Goal: Find specific page/section: Find specific page/section

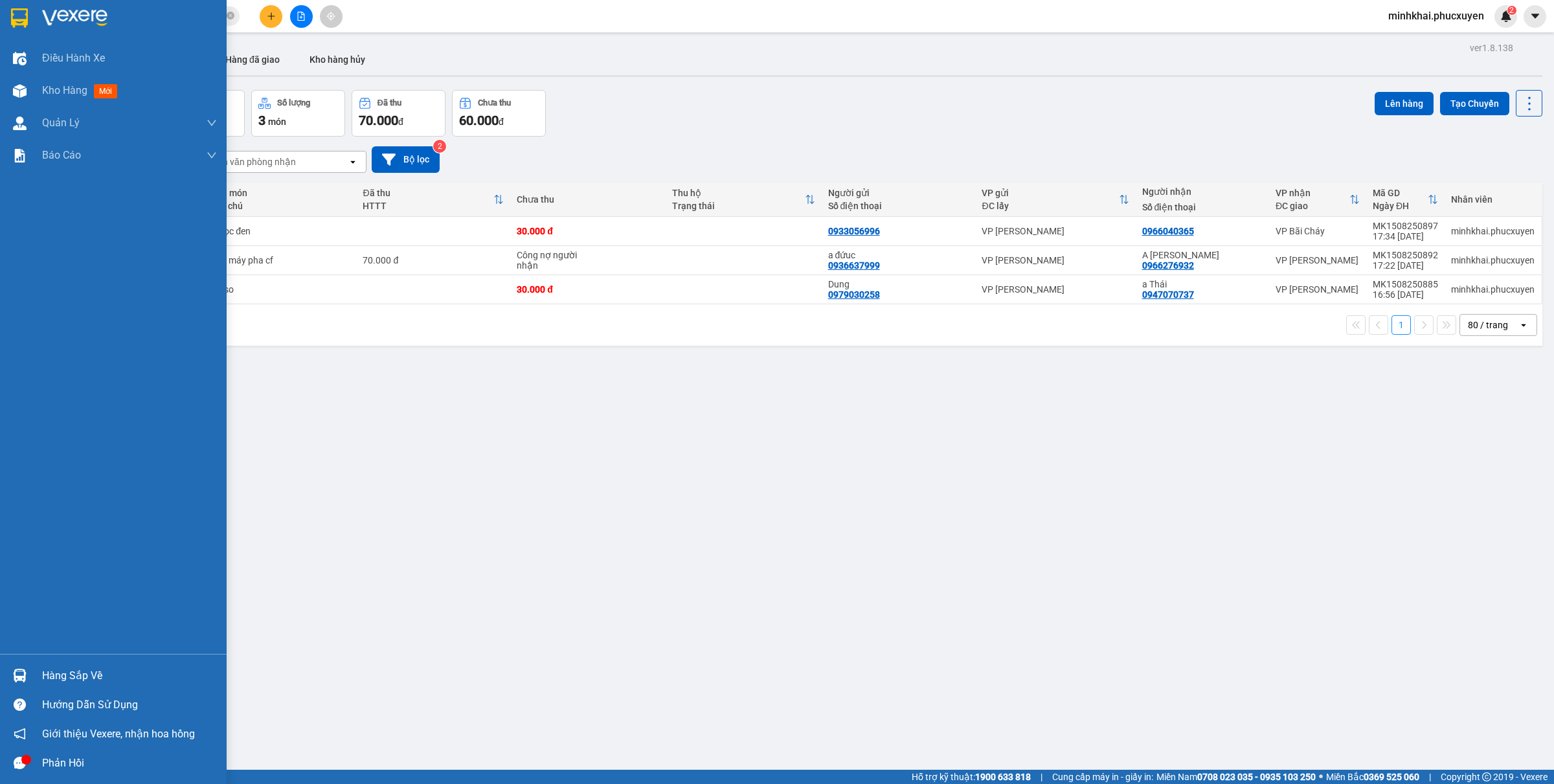
click at [67, 678] on div "Hàng sắp về" at bounding box center [129, 676] width 175 height 20
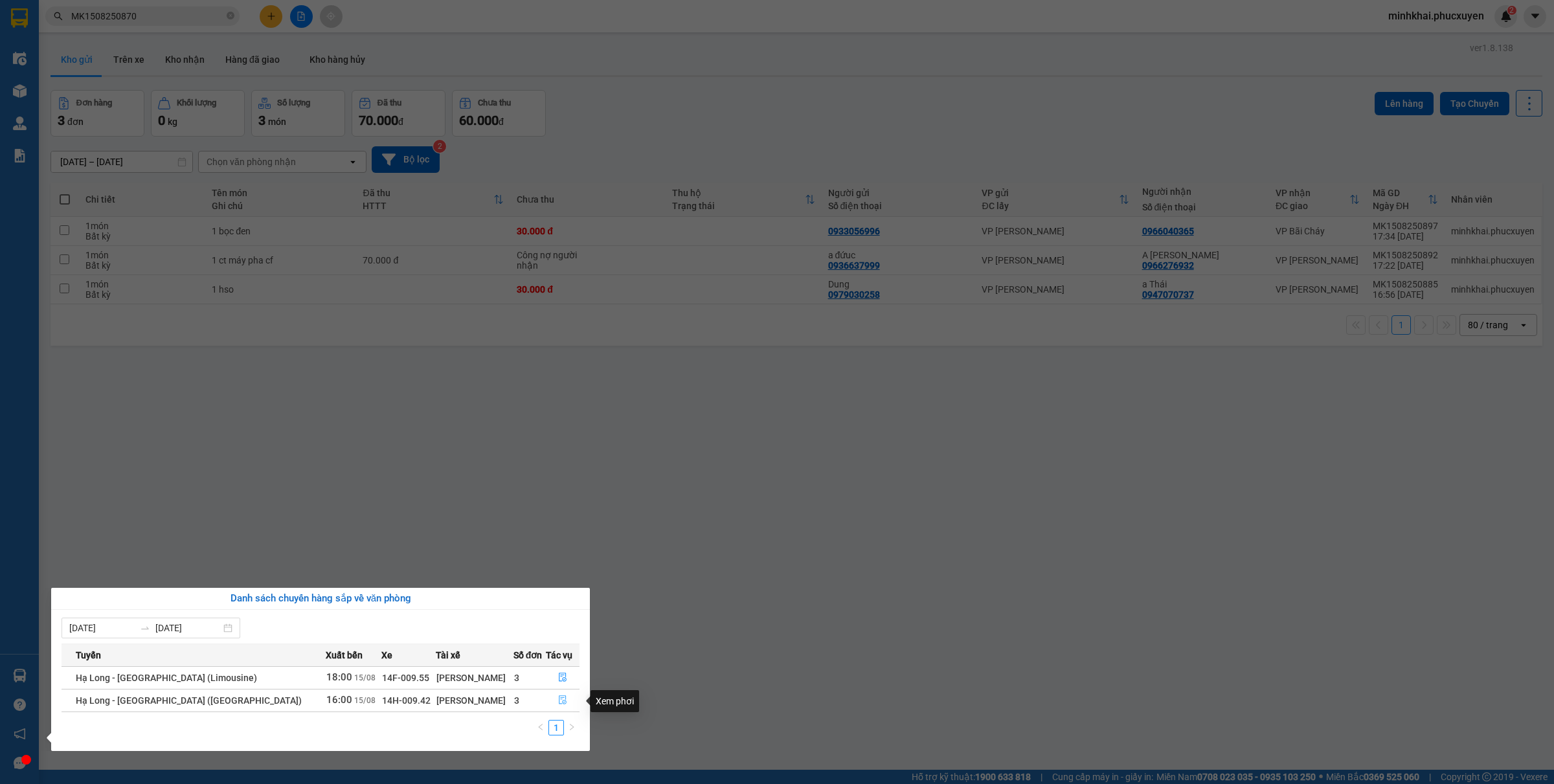
click at [559, 700] on icon "file-done" at bounding box center [563, 700] width 8 height 9
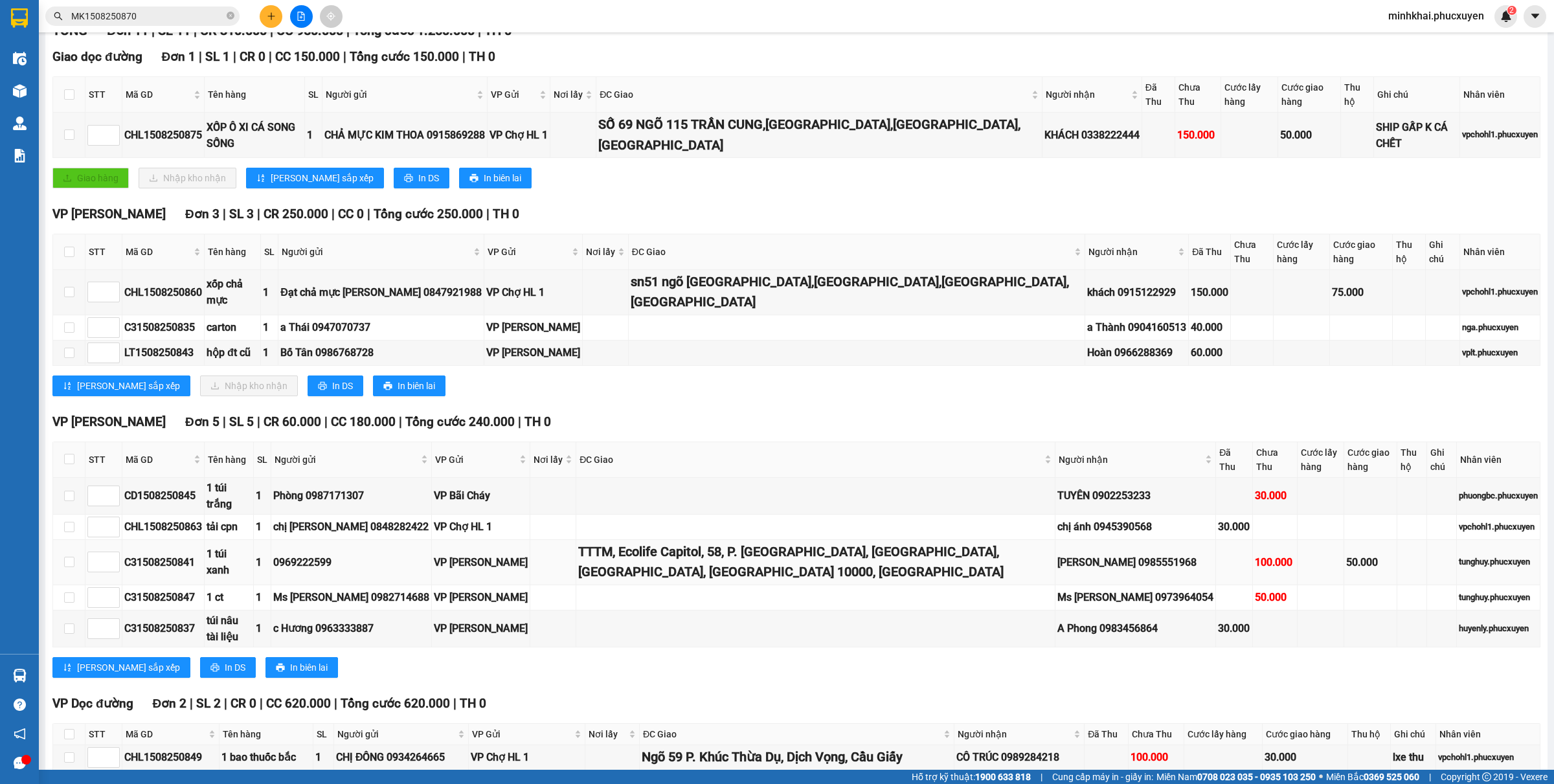
scroll to position [143, 0]
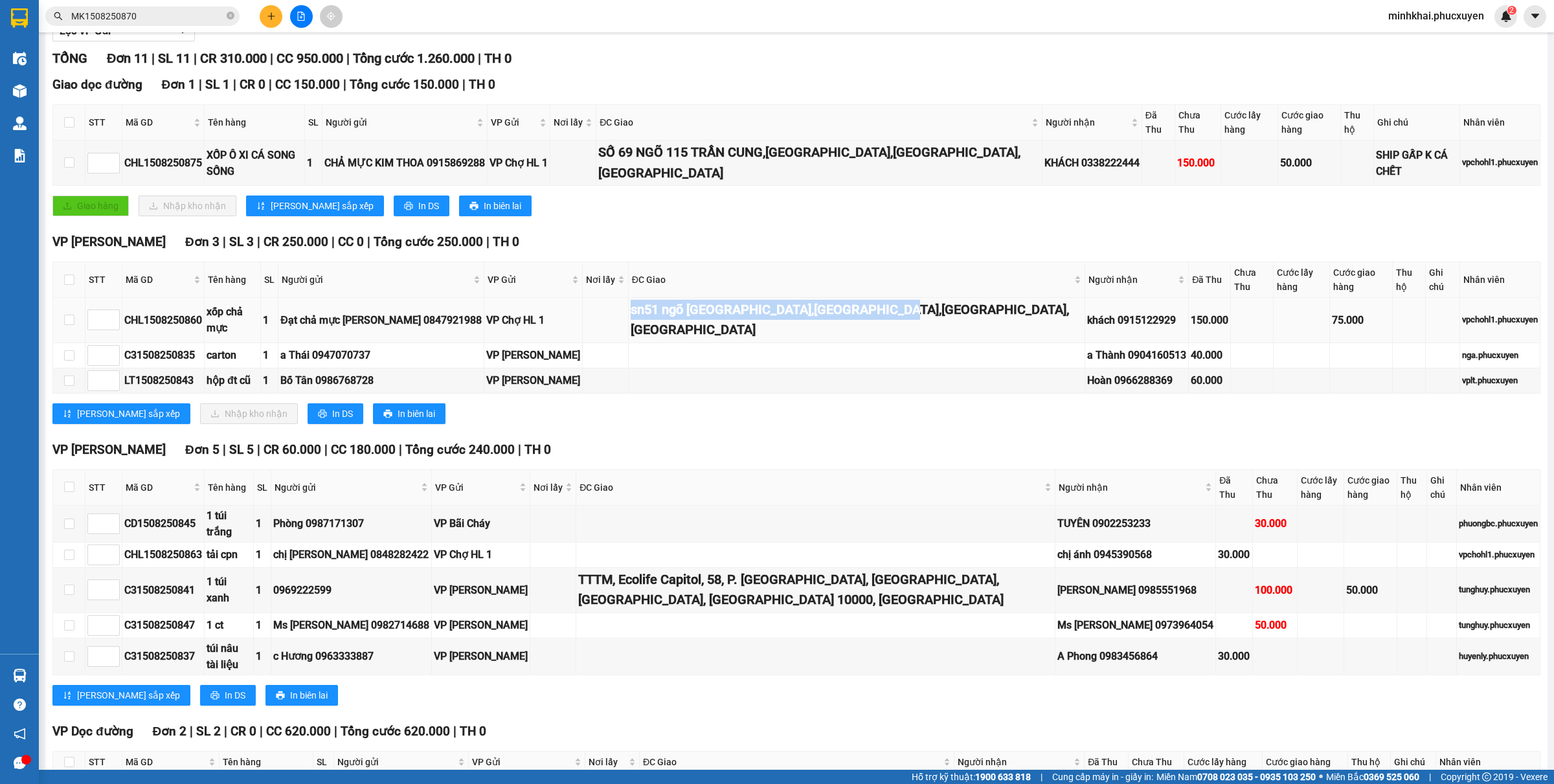
drag, startPoint x: 926, startPoint y: 302, endPoint x: 616, endPoint y: 308, distance: 310.1
click at [616, 308] on tr "CHL1508250860 xốp chả mực 1 Đạt chả mực kim thoa 0847921988 VP Chợ HL 1 sn51 ng…" at bounding box center [797, 320] width 1487 height 45
copy div "sn51 ngõ [GEOGRAPHIC_DATA],[GEOGRAPHIC_DATA],[GEOGRAPHIC_DATA],[GEOGRAPHIC_DATA]"
click at [733, 440] on div "VP [PERSON_NAME] Đơn 5 | SL 5 | CR 60.000 | CC 180.000 | Tổng cước 240.000 | TH…" at bounding box center [796, 450] width 1488 height 20
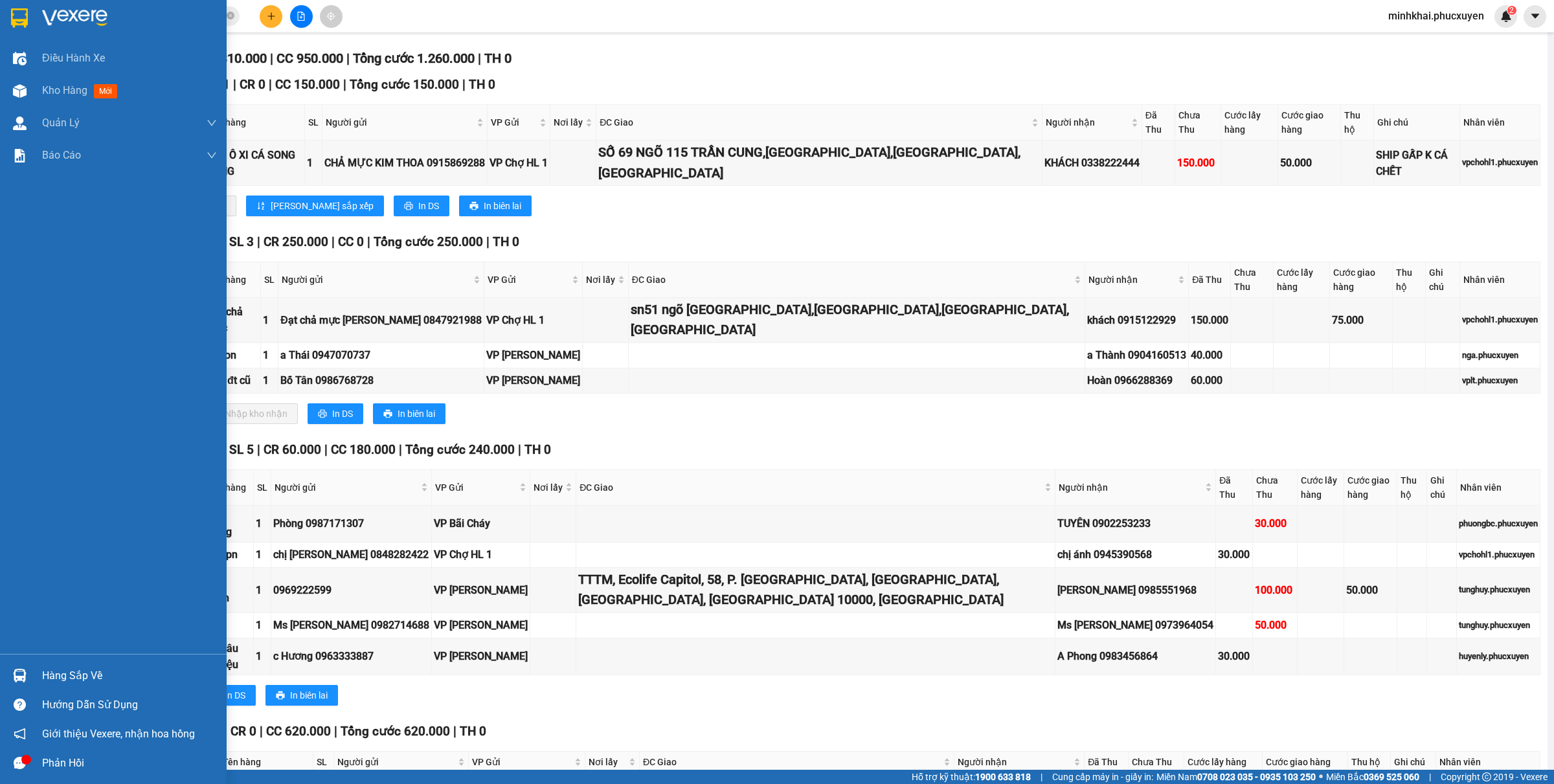
click at [20, 671] on img at bounding box center [20, 675] width 14 height 14
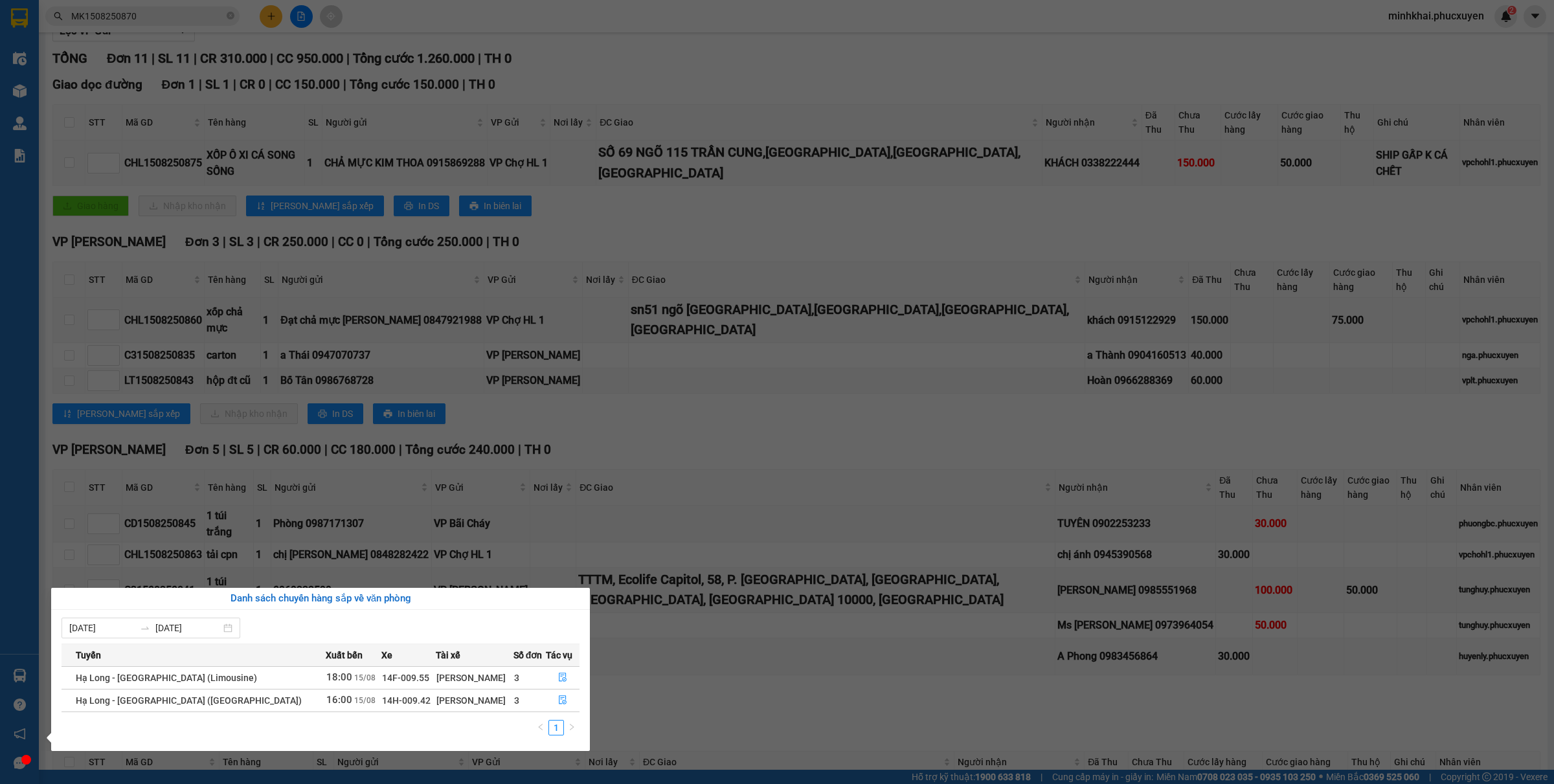
click at [691, 422] on section "Kết quả tìm kiếm ( 1 ) Bộ lọc Mã ĐH Trạng thái Món hàng Thu hộ Tổng cước Chưa c…" at bounding box center [777, 392] width 1554 height 784
